Goal: Information Seeking & Learning: Learn about a topic

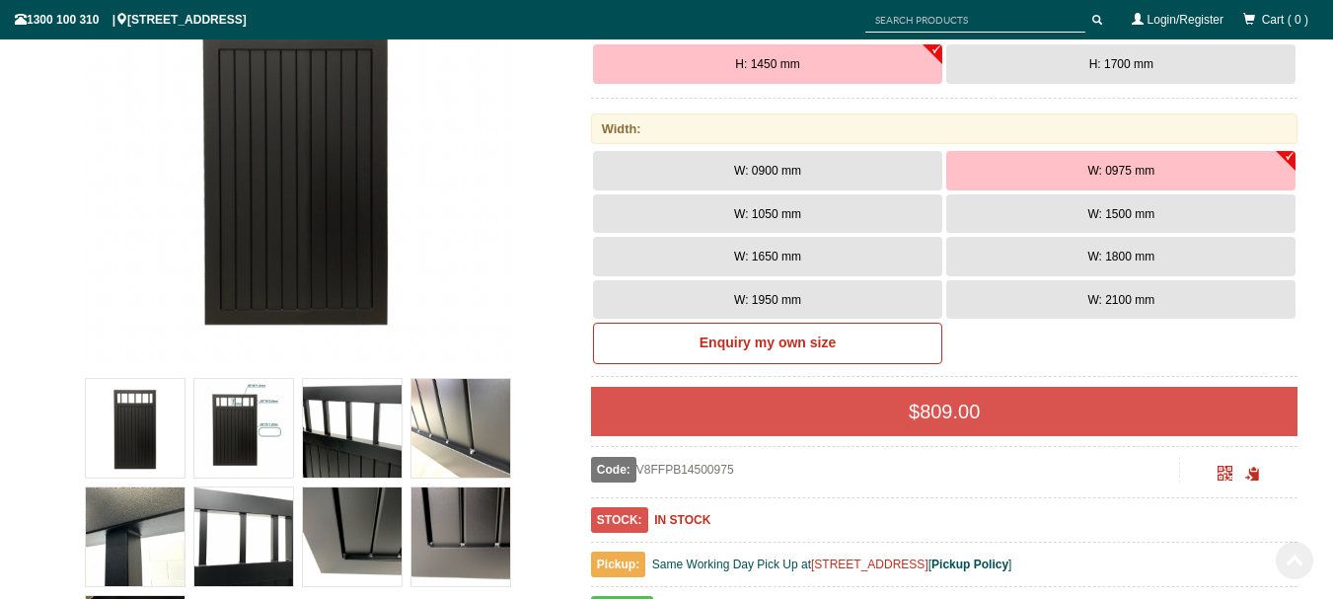
scroll to position [641, 0]
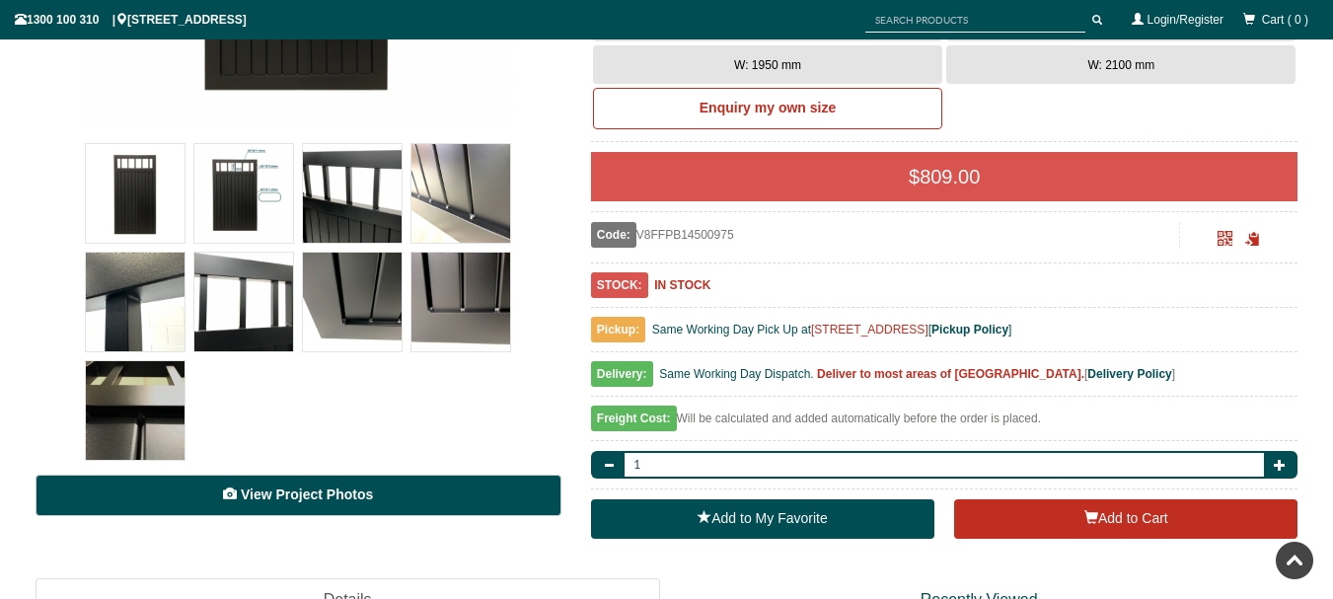
click at [307, 493] on span "View Project Photos" at bounding box center [307, 494] width 132 height 16
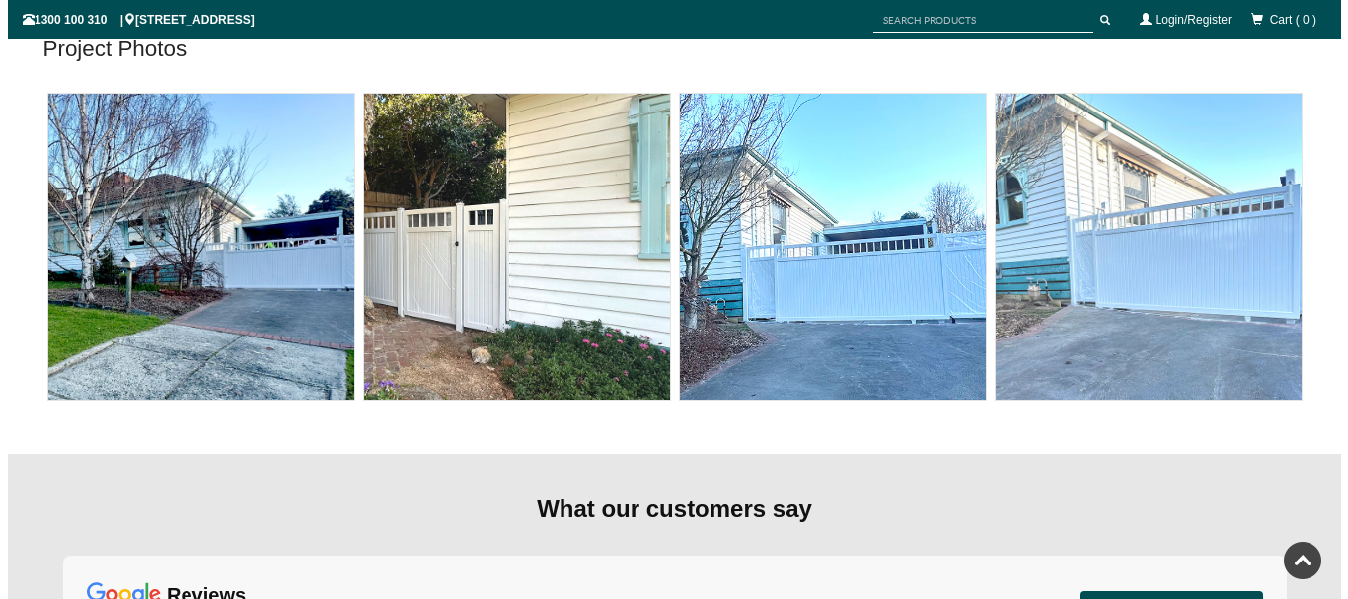
scroll to position [8729, 0]
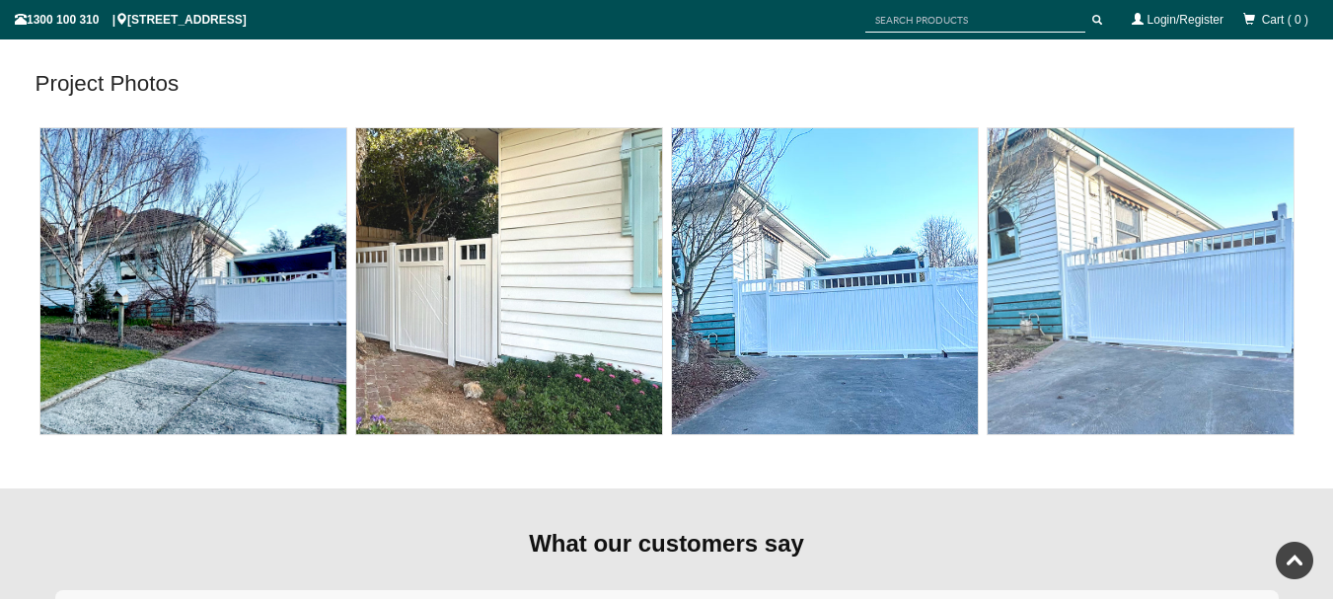
click at [432, 264] on img at bounding box center [509, 281] width 306 height 306
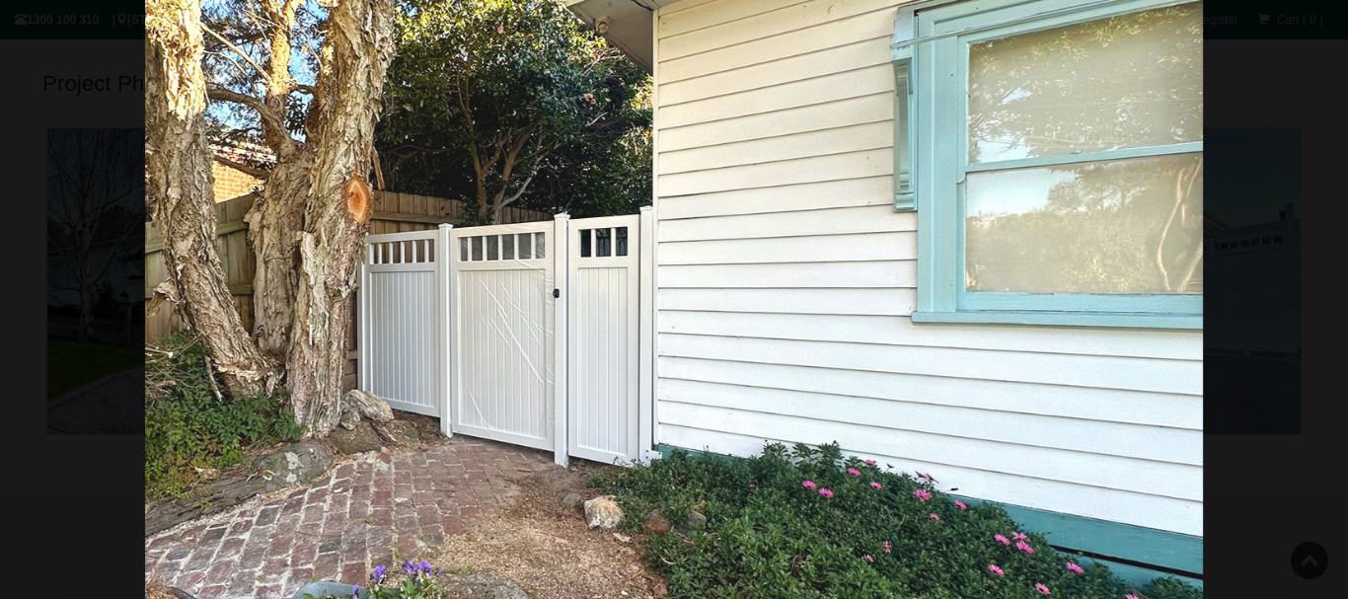
click at [309, 109] on img at bounding box center [674, 299] width 1058 height 599
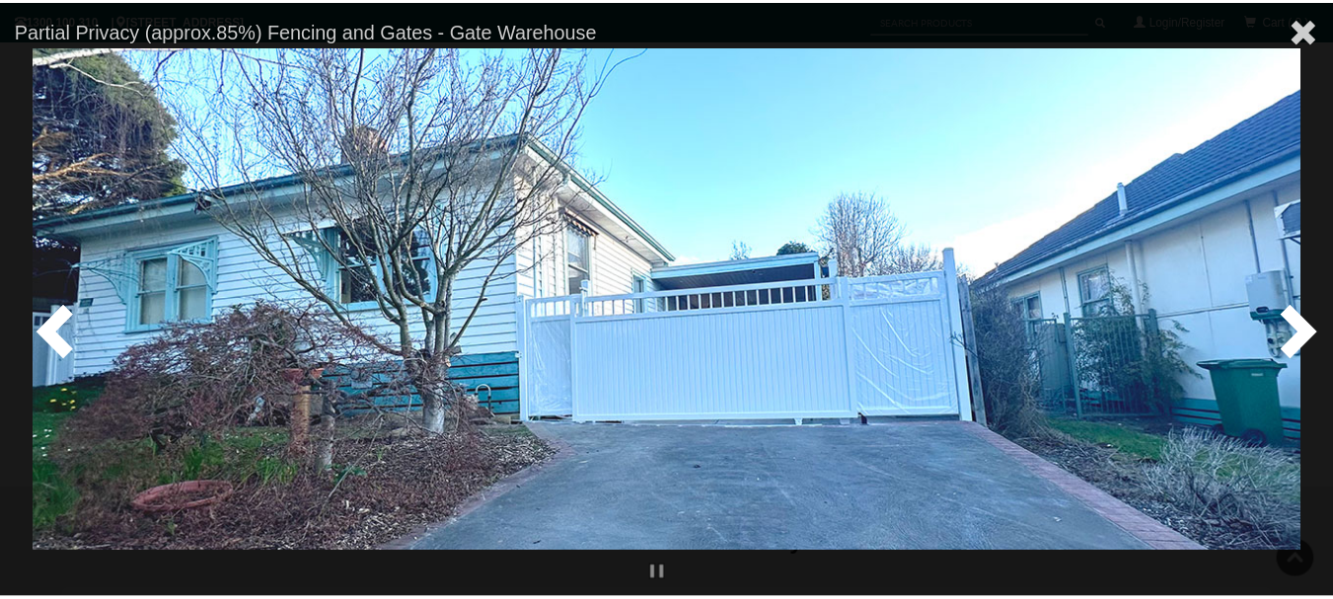
scroll to position [641, 0]
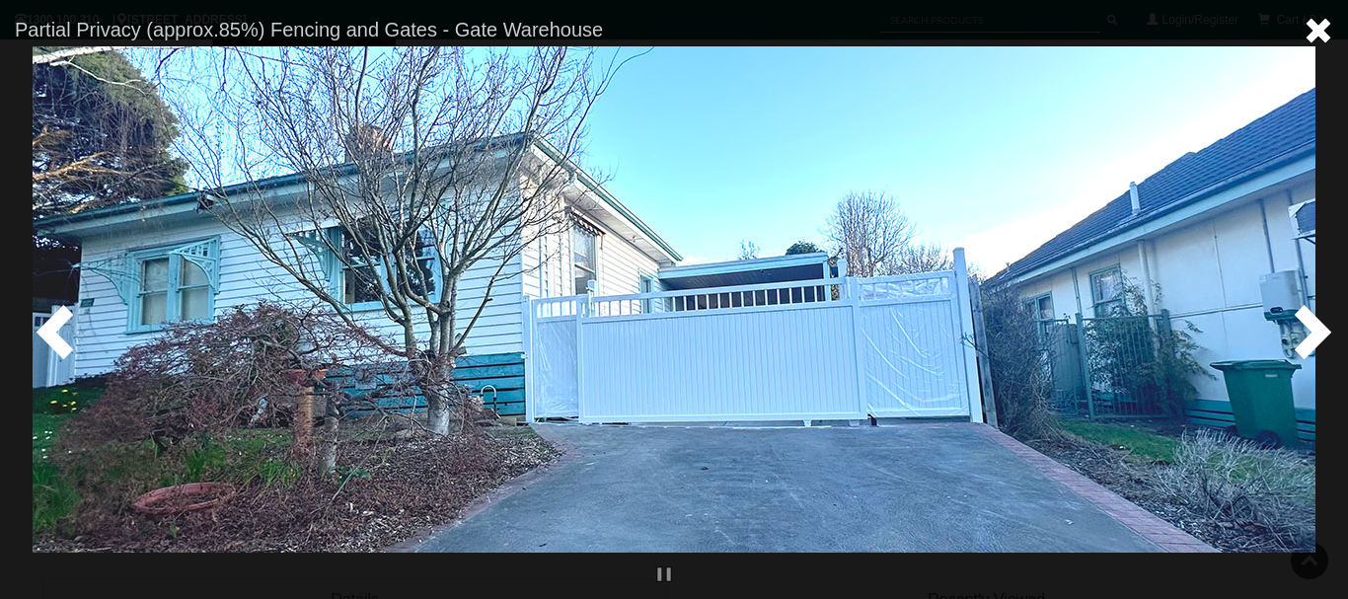
click at [1312, 23] on span at bounding box center [1318, 31] width 30 height 30
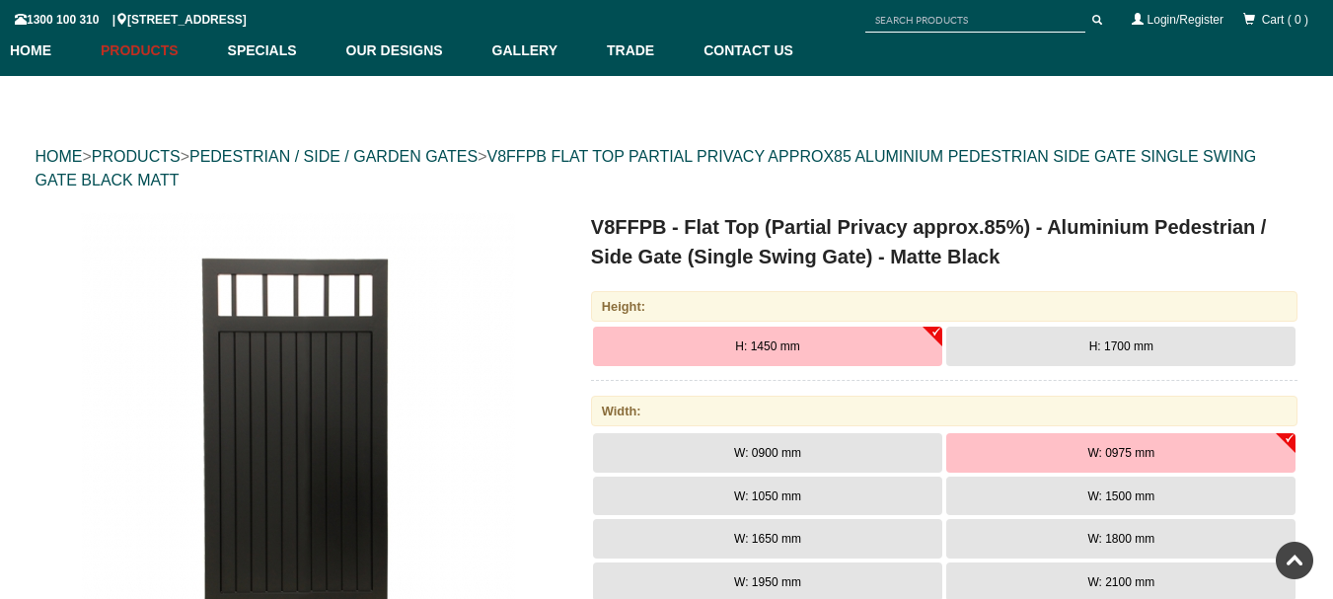
scroll to position [49, 0]
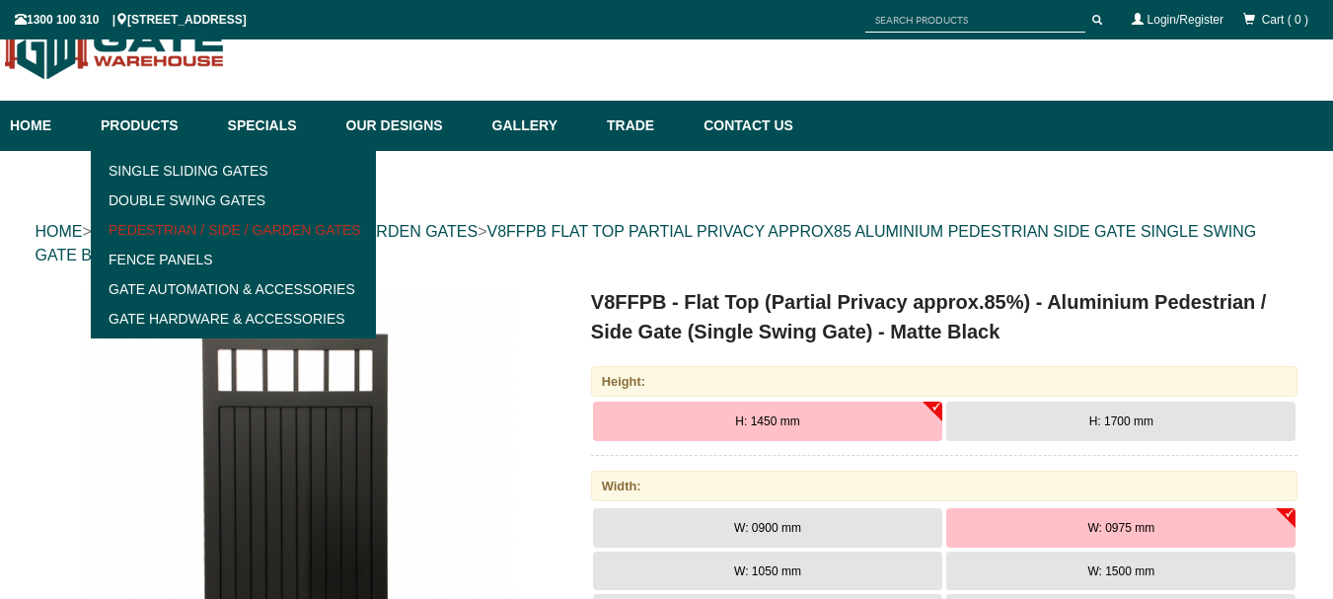
click at [299, 226] on link "Pedestrian / Side / Garden Gates" at bounding box center [233, 230] width 273 height 30
